Goal: Task Accomplishment & Management: Manage account settings

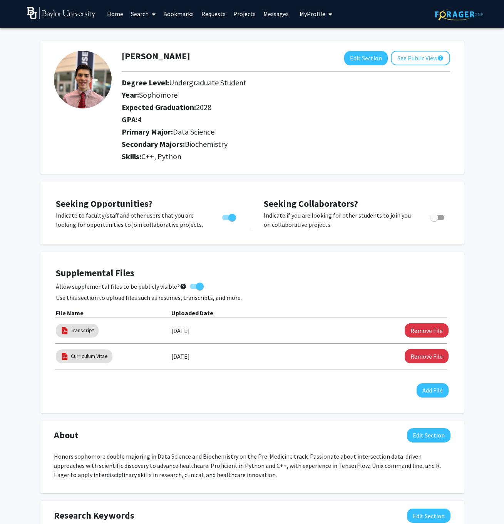
click at [214, 15] on link "Requests" at bounding box center [213, 13] width 32 height 27
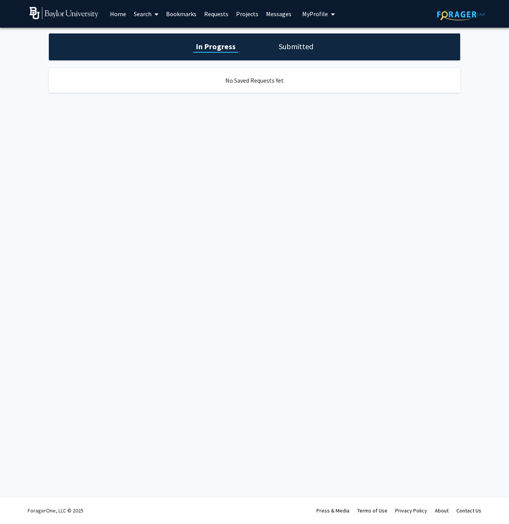
click at [269, 18] on link "Messages" at bounding box center [278, 13] width 33 height 27
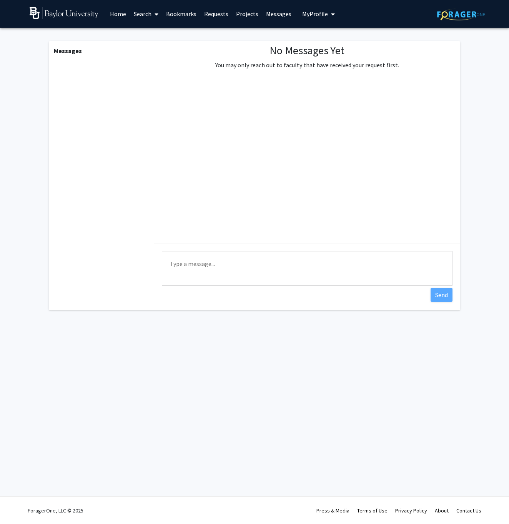
click at [205, 267] on textarea "Type a message" at bounding box center [307, 268] width 291 height 35
type textarea "u"
click at [237, 171] on div "No Messages Yet You may only reach out to faculty that have received your reque…" at bounding box center [307, 142] width 306 height 202
click at [149, 16] on link "Search" at bounding box center [146, 13] width 32 height 27
click at [180, 12] on link "Bookmarks" at bounding box center [181, 13] width 38 height 27
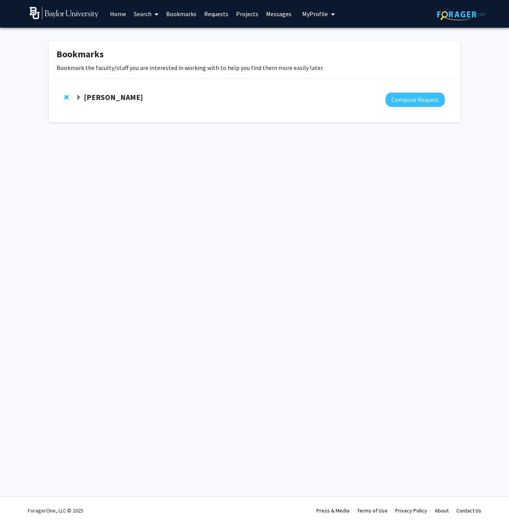
click at [246, 17] on link "Projects" at bounding box center [247, 13] width 30 height 27
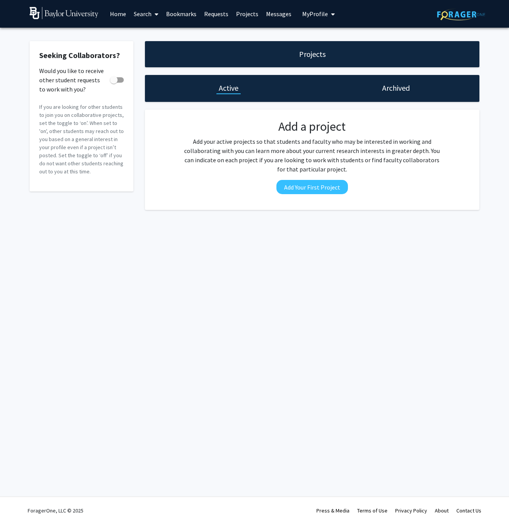
click at [320, 16] on span "My Profile" at bounding box center [315, 14] width 26 height 8
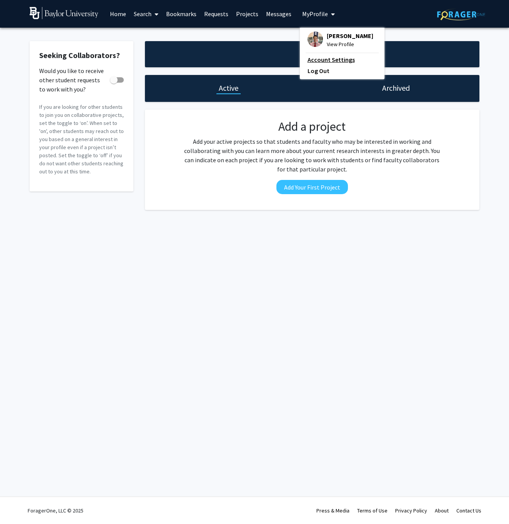
click at [319, 63] on link "Account Settings" at bounding box center [342, 59] width 69 height 9
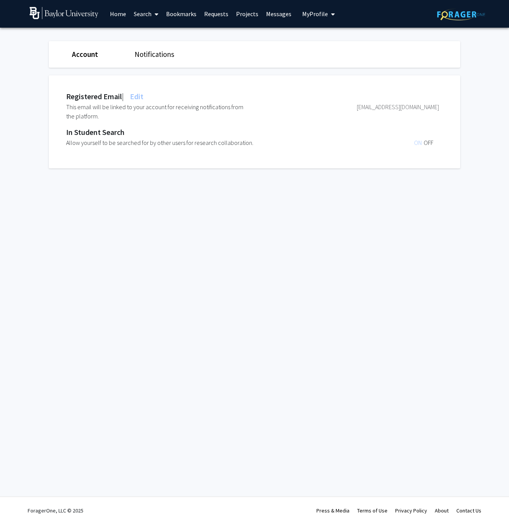
click at [148, 62] on div "Account Notifications" at bounding box center [254, 54] width 423 height 27
click at [149, 56] on link "Notifications" at bounding box center [155, 54] width 40 height 9
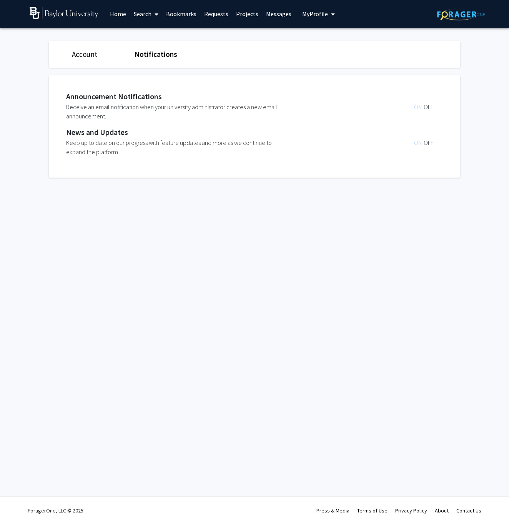
click at [410, 331] on div "Skip navigation Home Search Bookmarks Requests Projects Messages My Profile [PE…" at bounding box center [254, 262] width 509 height 524
click at [374, 397] on div "Skip navigation Home Search Bookmarks Requests Projects Messages My Profile [PE…" at bounding box center [254, 262] width 509 height 524
